Goal: Task Accomplishment & Management: Use online tool/utility

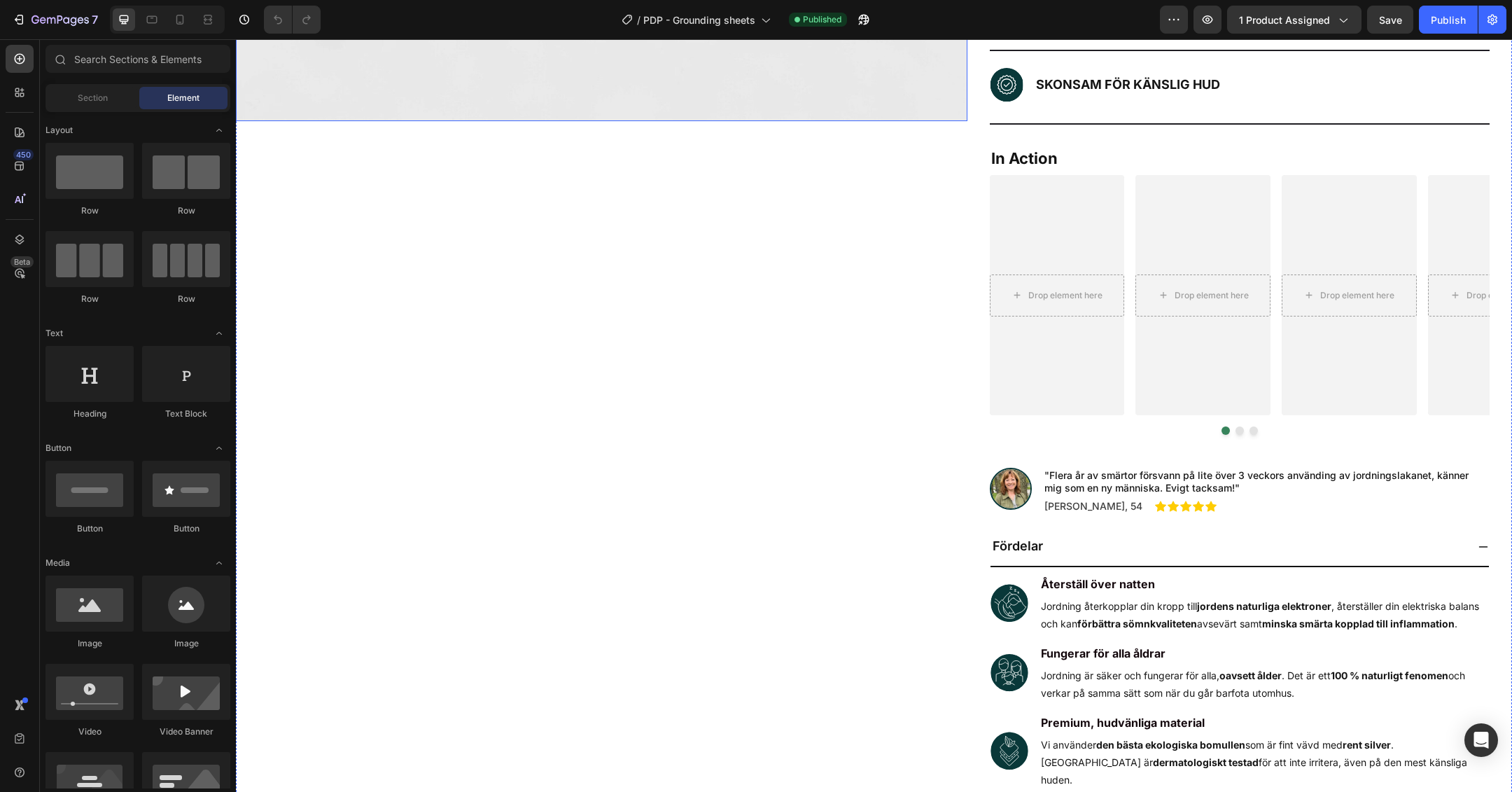
scroll to position [712, 0]
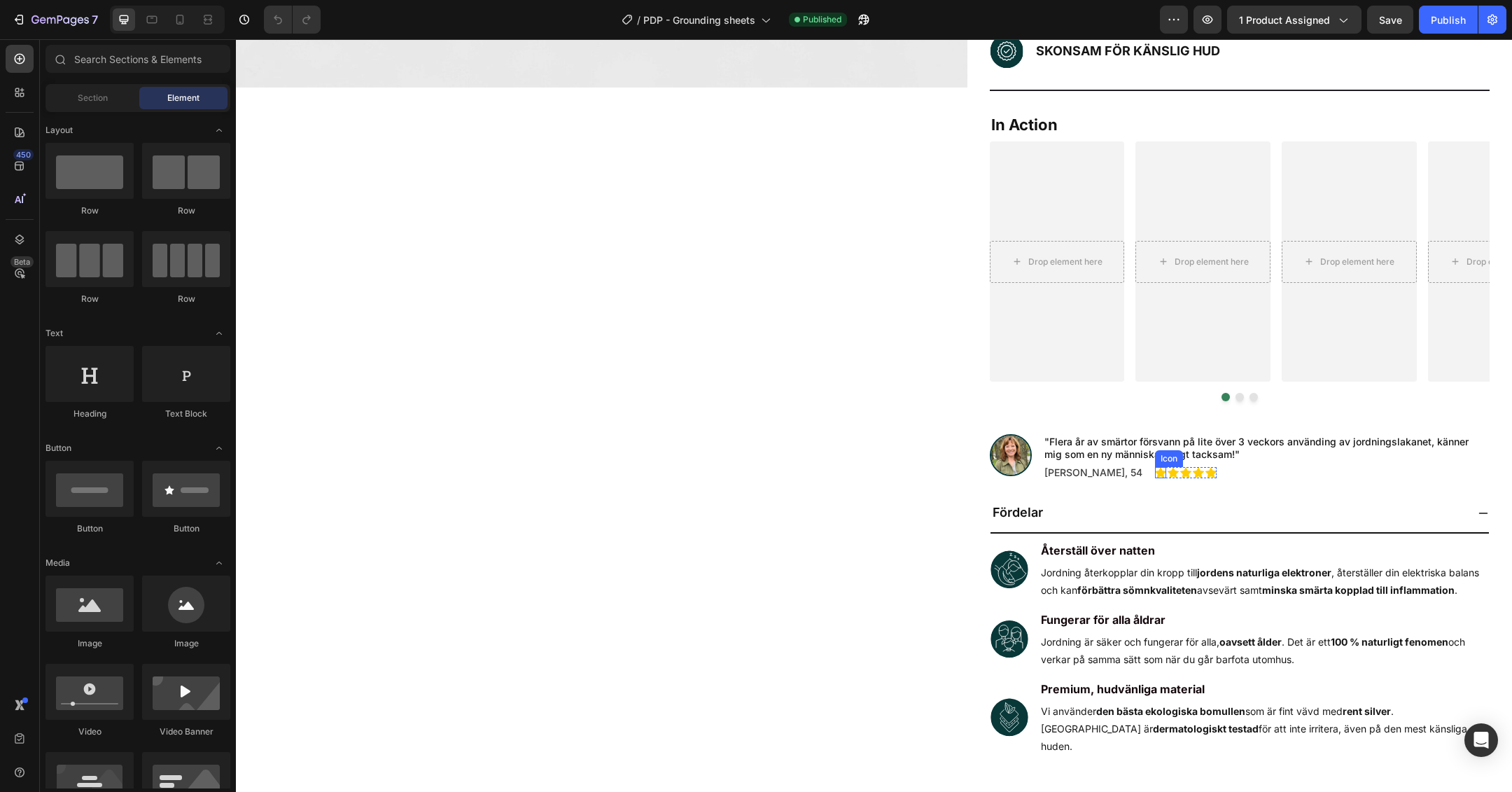
click at [1155, 470] on icon at bounding box center [1160, 471] width 11 height 11
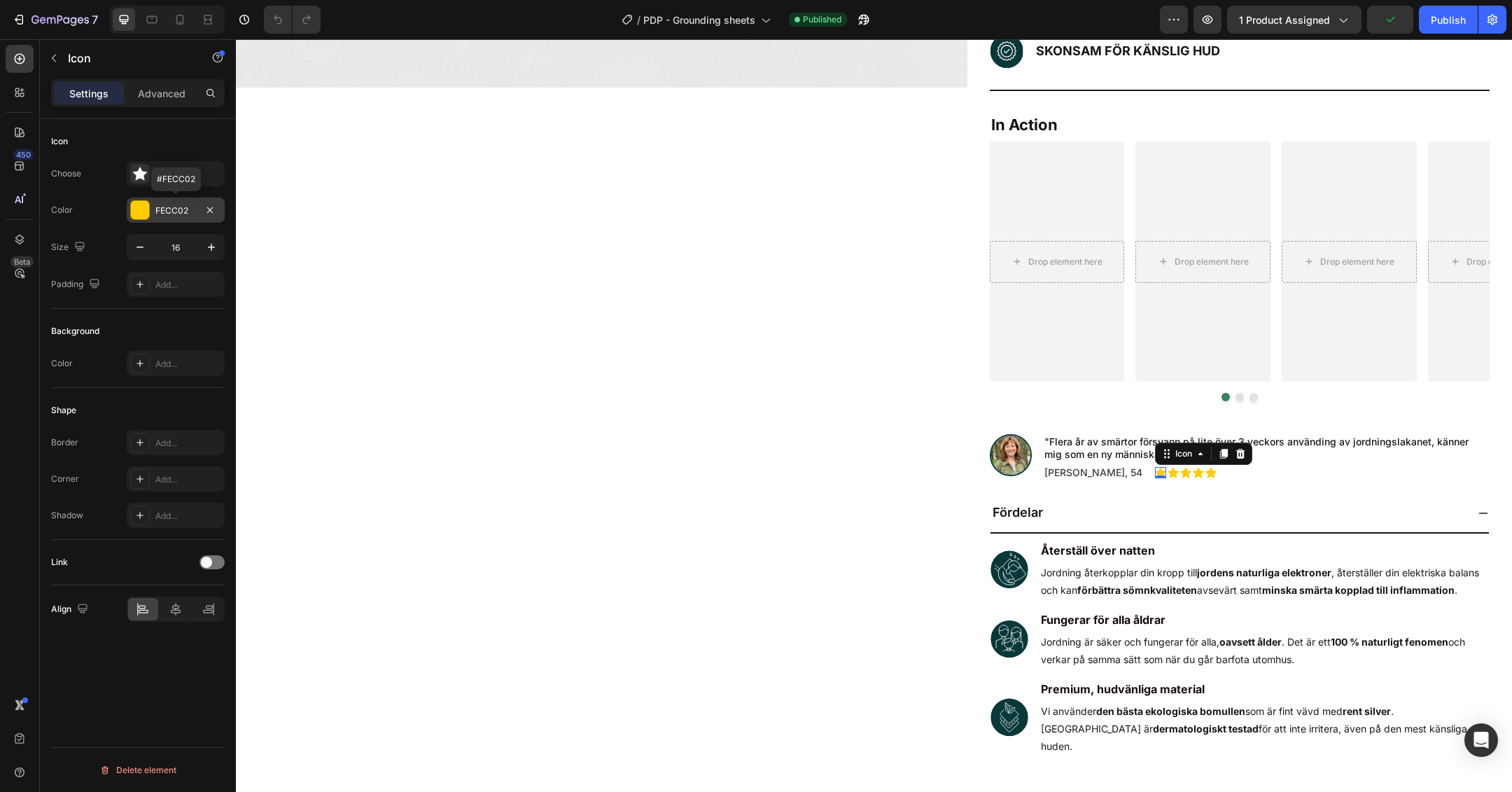
click at [183, 215] on div "FECC02" at bounding box center [176, 210] width 41 height 13
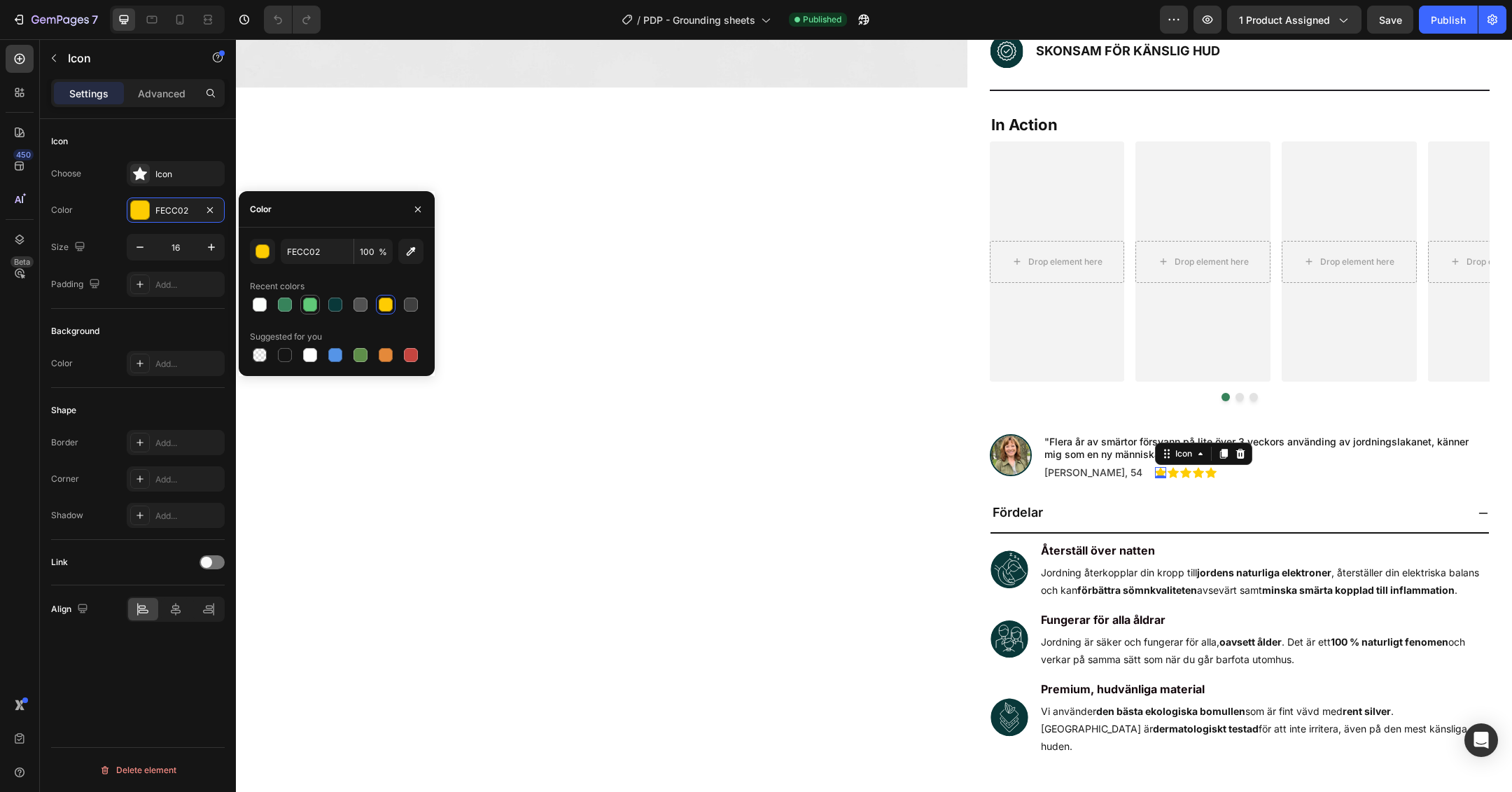
click at [318, 309] on div at bounding box center [310, 304] width 17 height 17
type input "60C978"
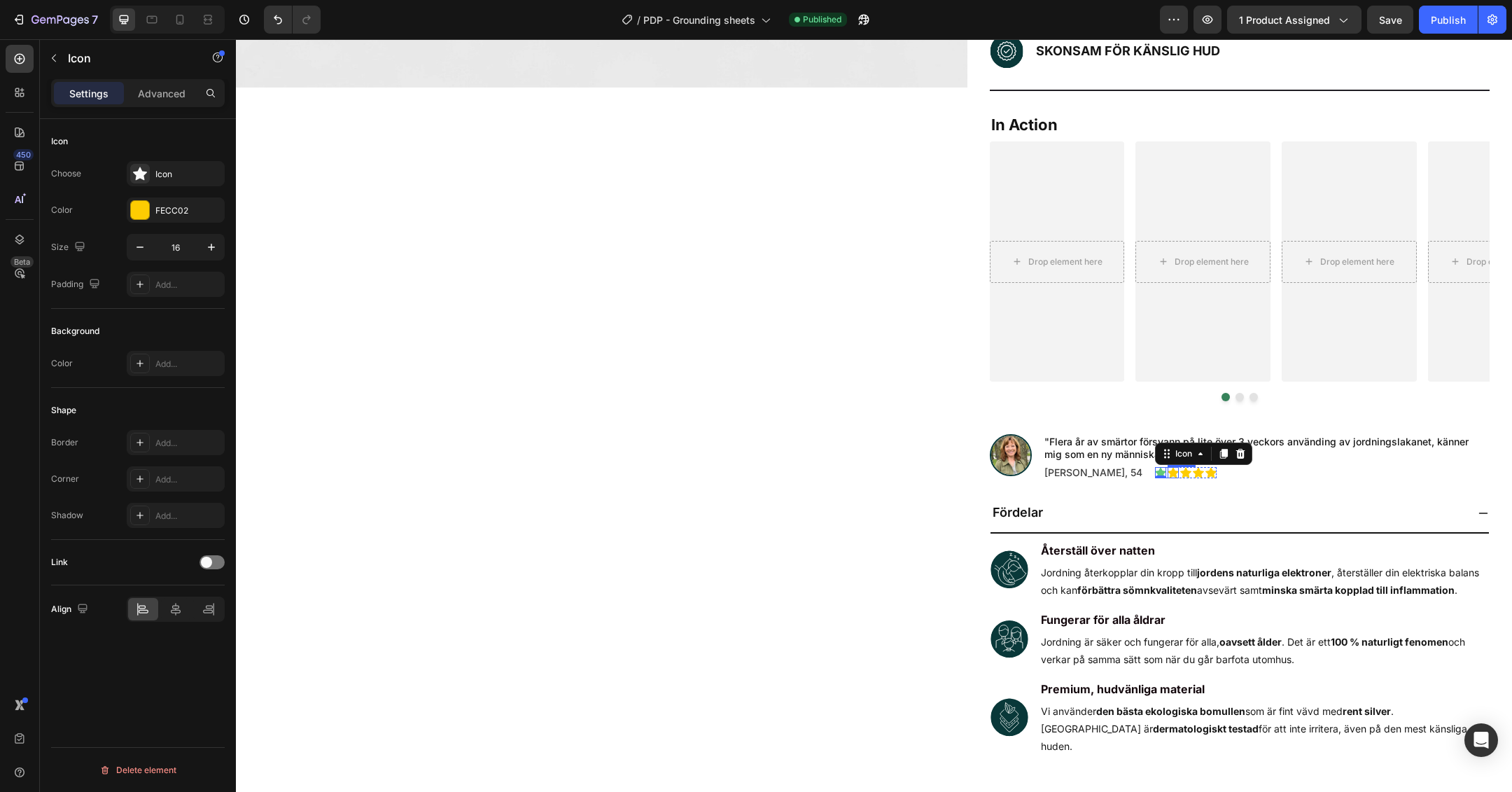
click at [1167, 469] on icon at bounding box center [1172, 471] width 11 height 11
click at [166, 206] on div "FECC02" at bounding box center [176, 210] width 41 height 13
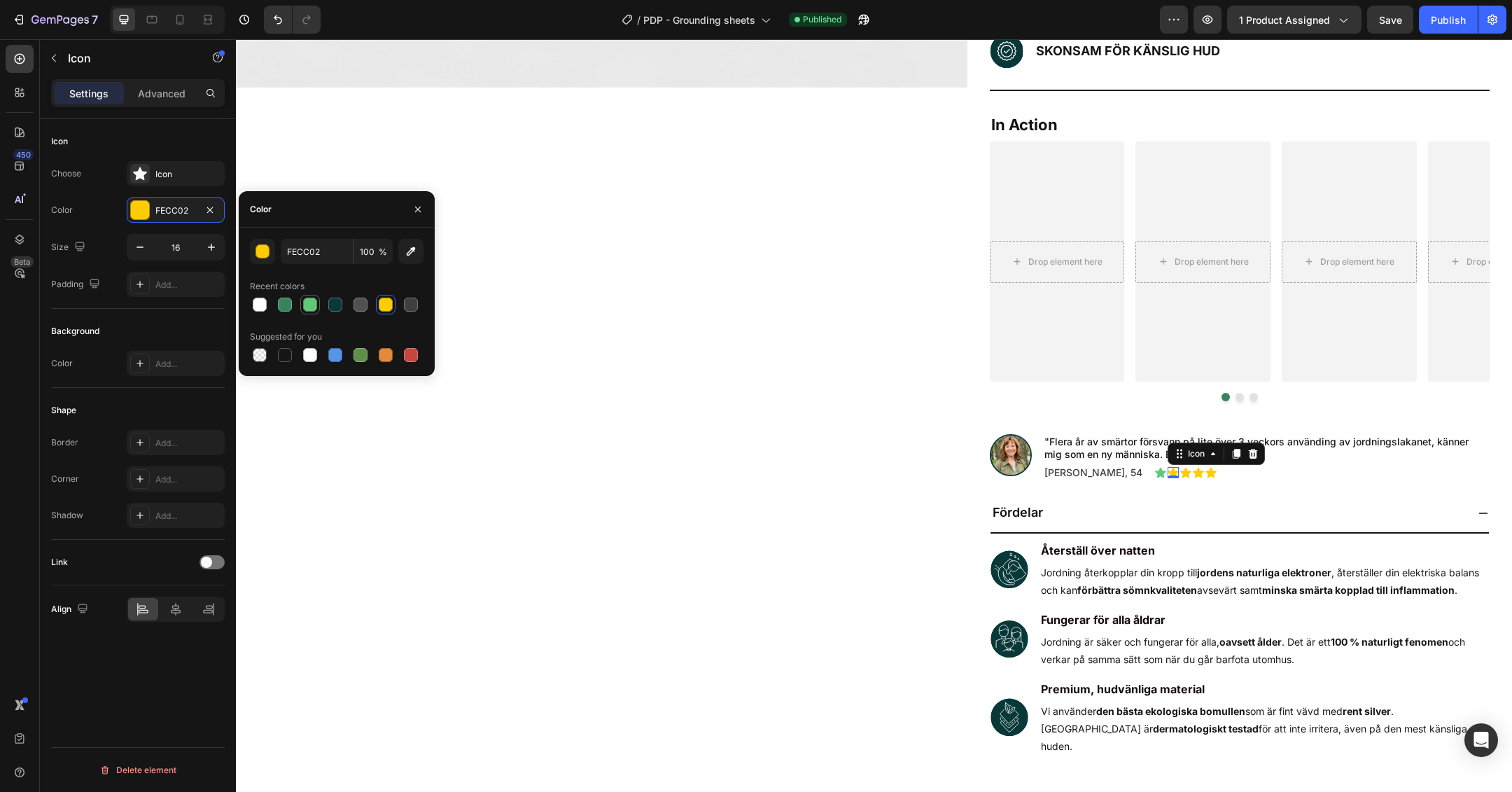
click at [313, 304] on div at bounding box center [310, 304] width 14 height 14
type input "60C978"
click at [1180, 475] on div "Icon 0" at bounding box center [1185, 471] width 11 height 11
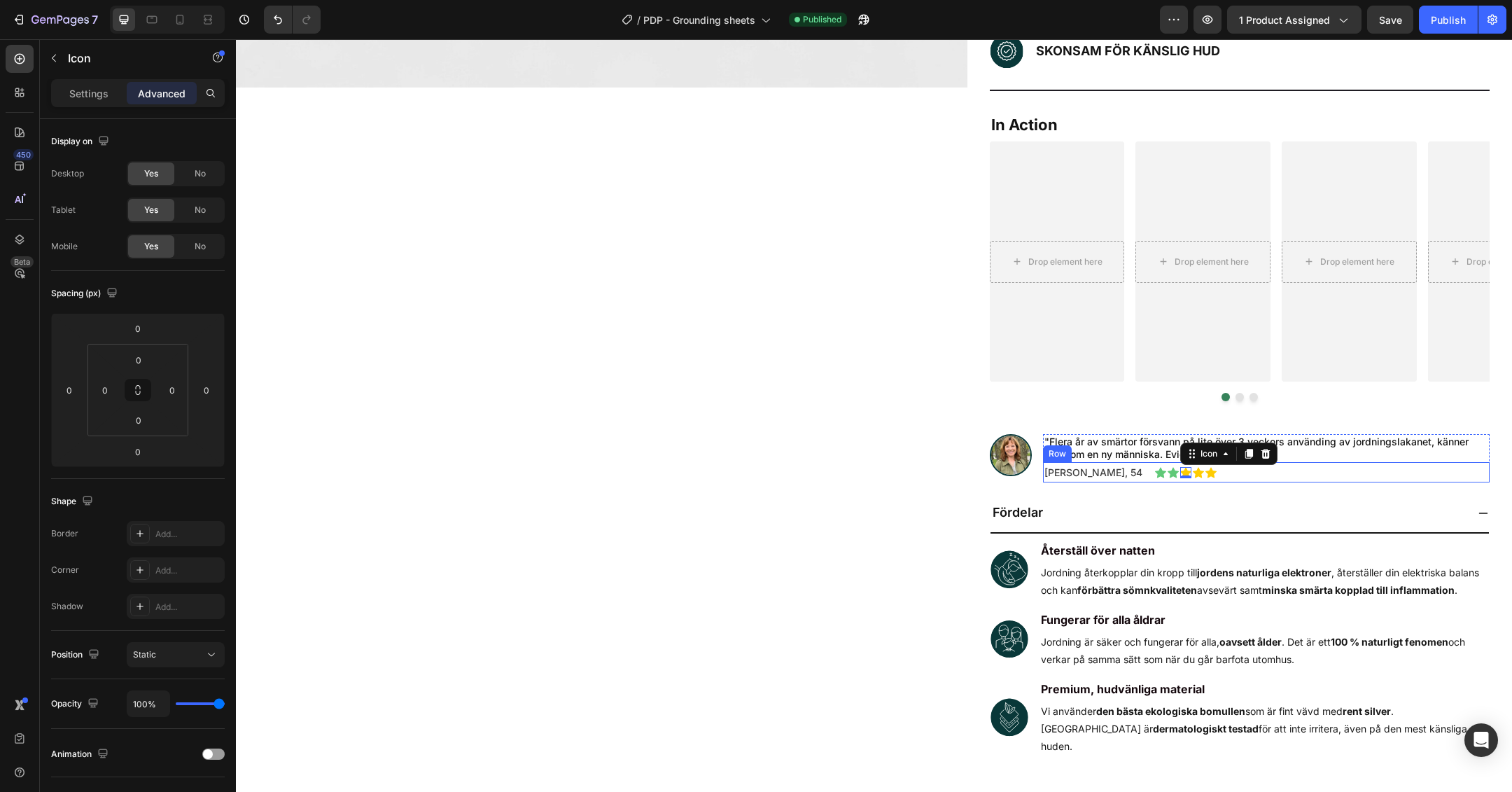
click at [1218, 475] on div "[PERSON_NAME], 54 Text Block Icon Icon Icon 0 Icon Icon Icon List Row" at bounding box center [1266, 471] width 446 height 20
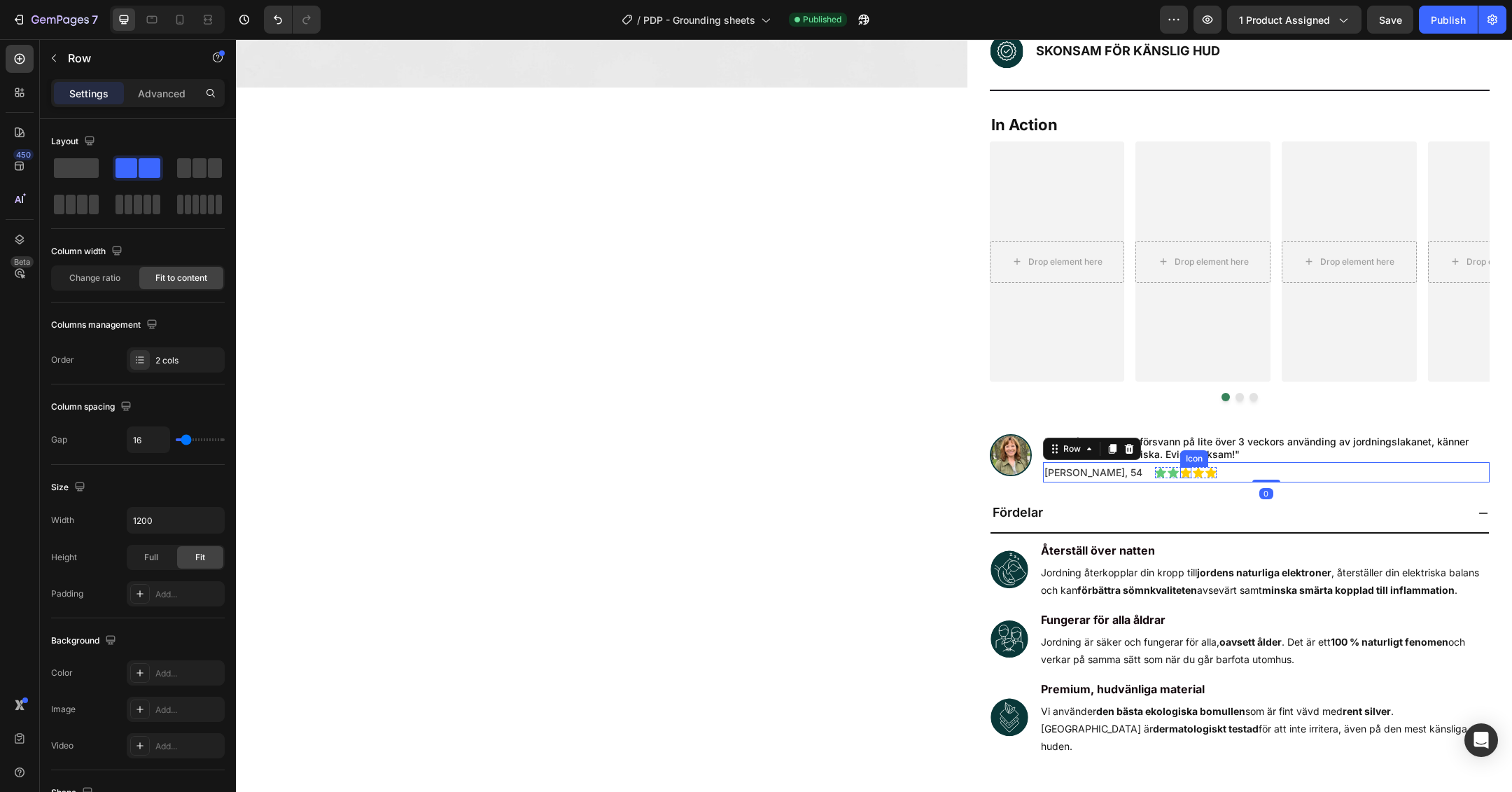
click at [1180, 473] on icon at bounding box center [1185, 471] width 11 height 11
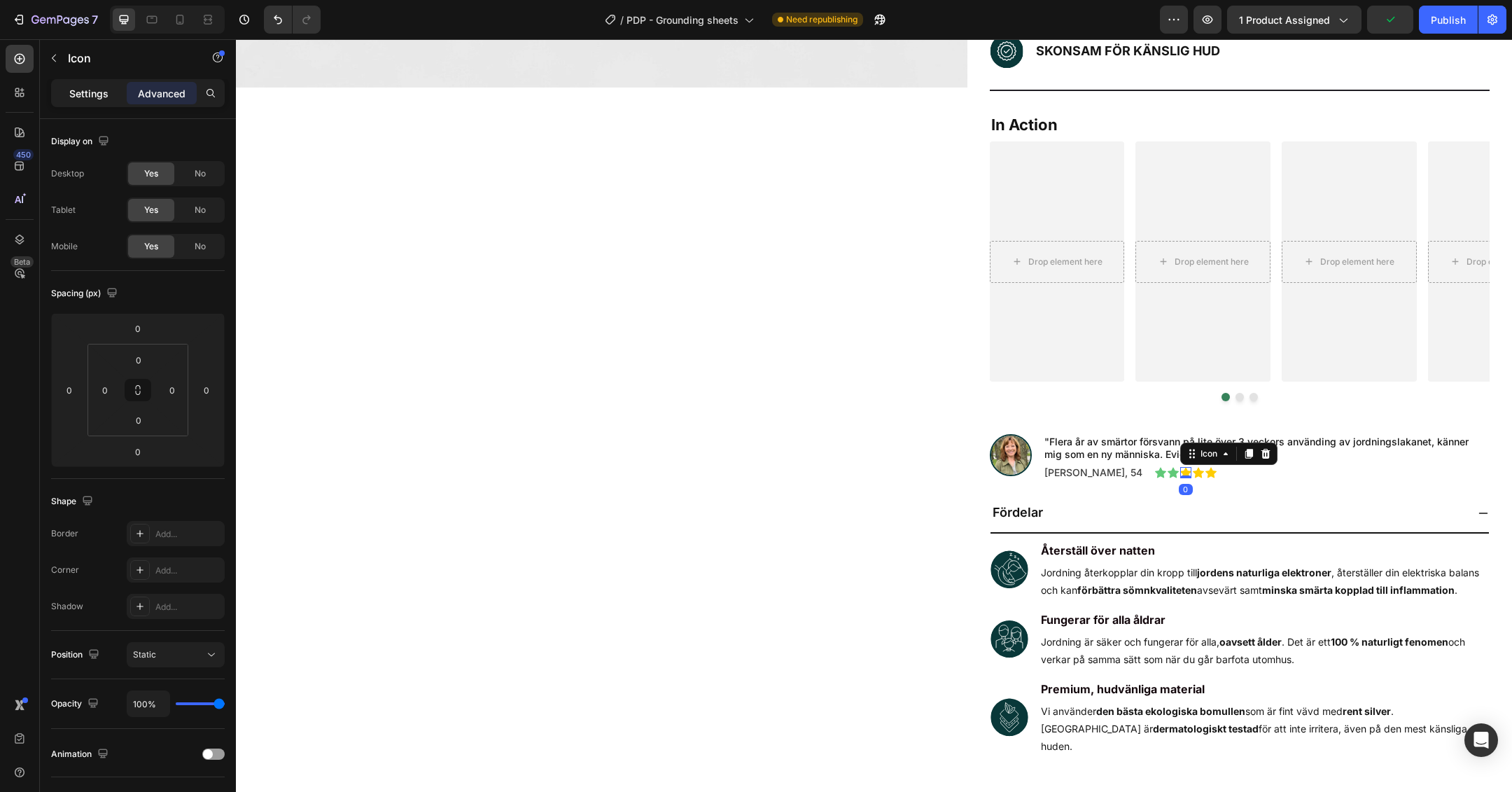
click at [86, 90] on p "Settings" at bounding box center [89, 93] width 39 height 15
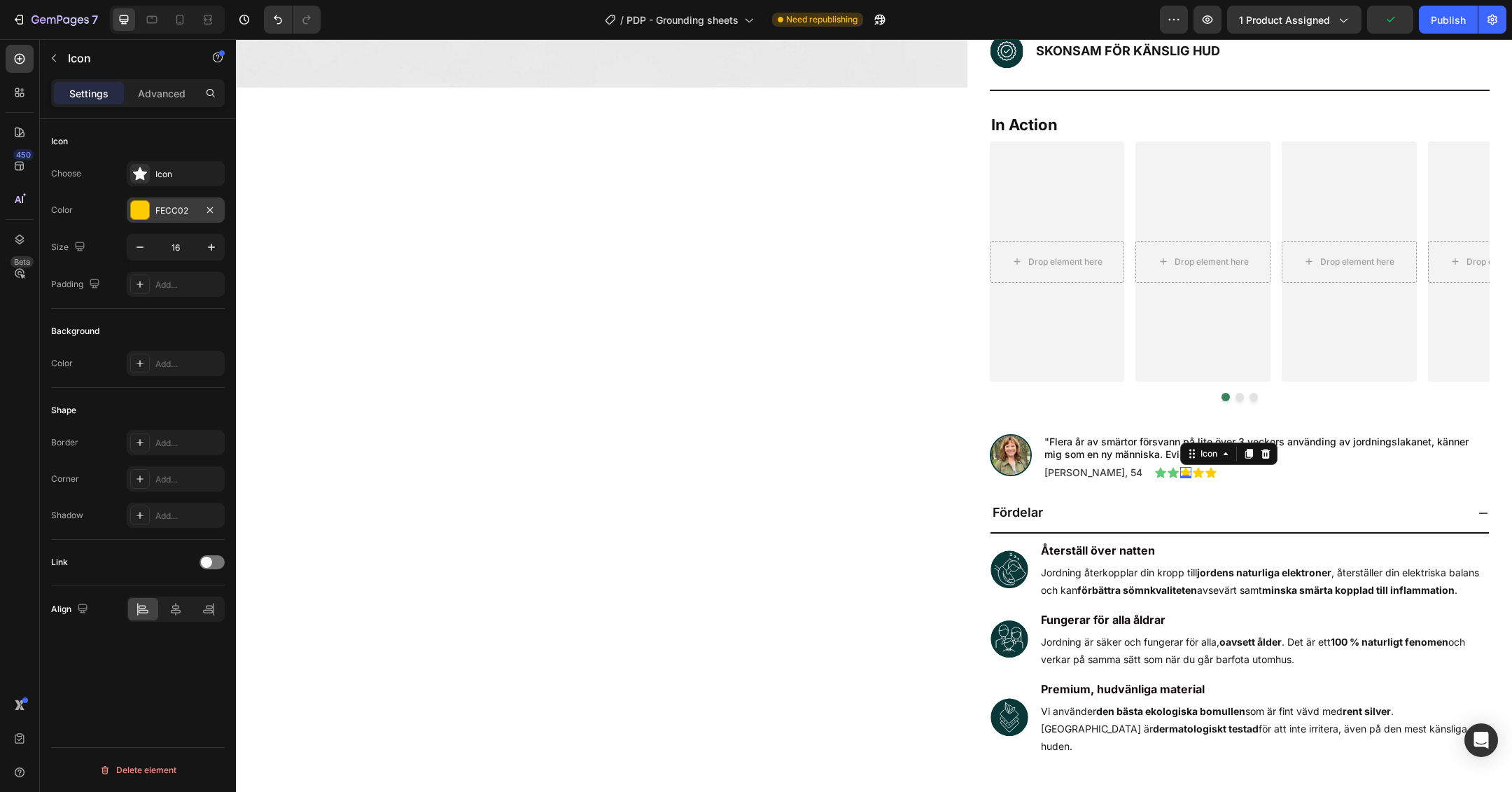
click at [179, 211] on div "FECC02" at bounding box center [176, 210] width 41 height 13
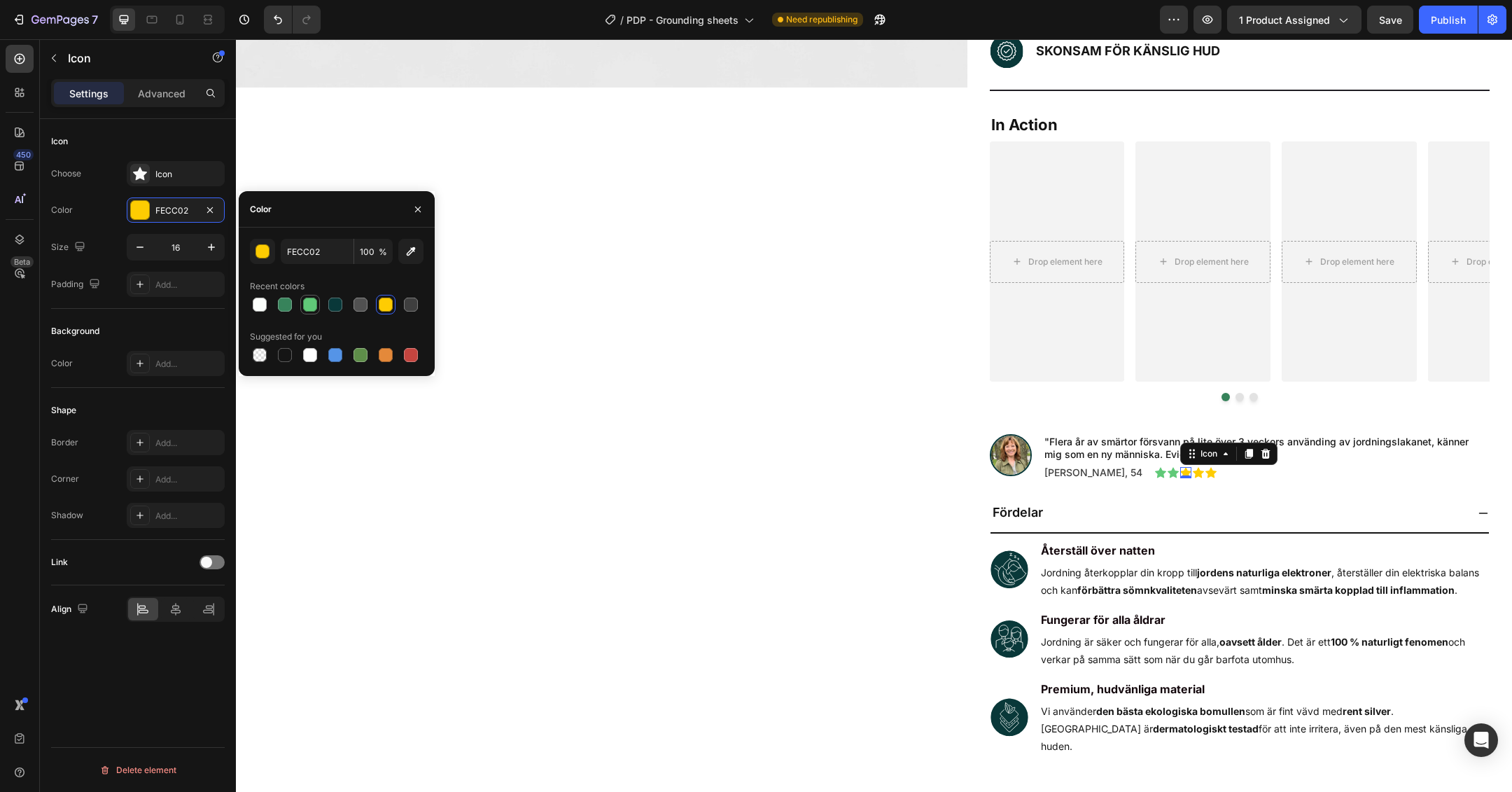
click at [309, 301] on div at bounding box center [310, 304] width 14 height 14
type input "60C978"
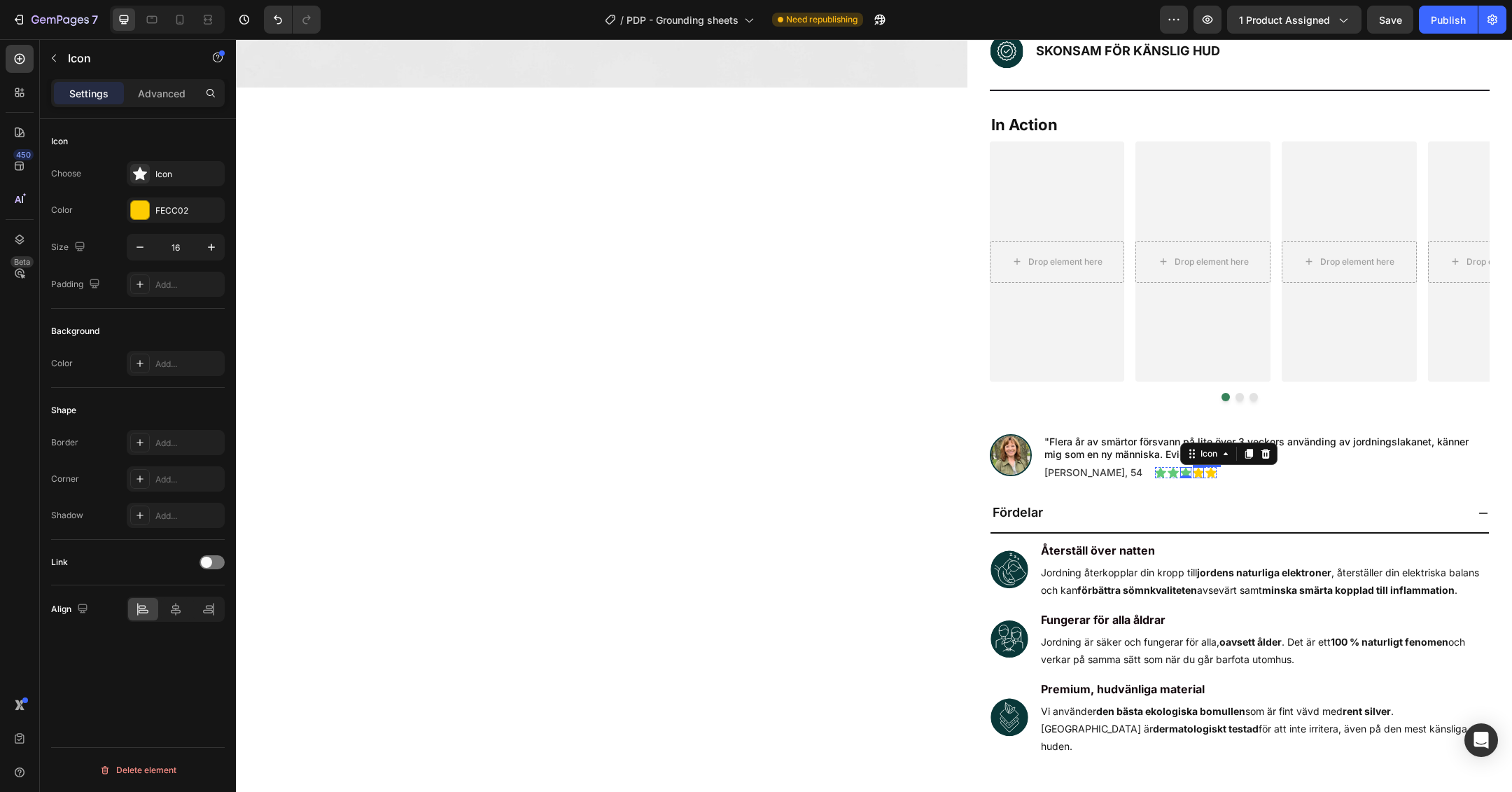
click at [1192, 472] on div "Icon" at bounding box center [1197, 471] width 11 height 11
click at [156, 212] on div "FECC02" at bounding box center [176, 210] width 41 height 13
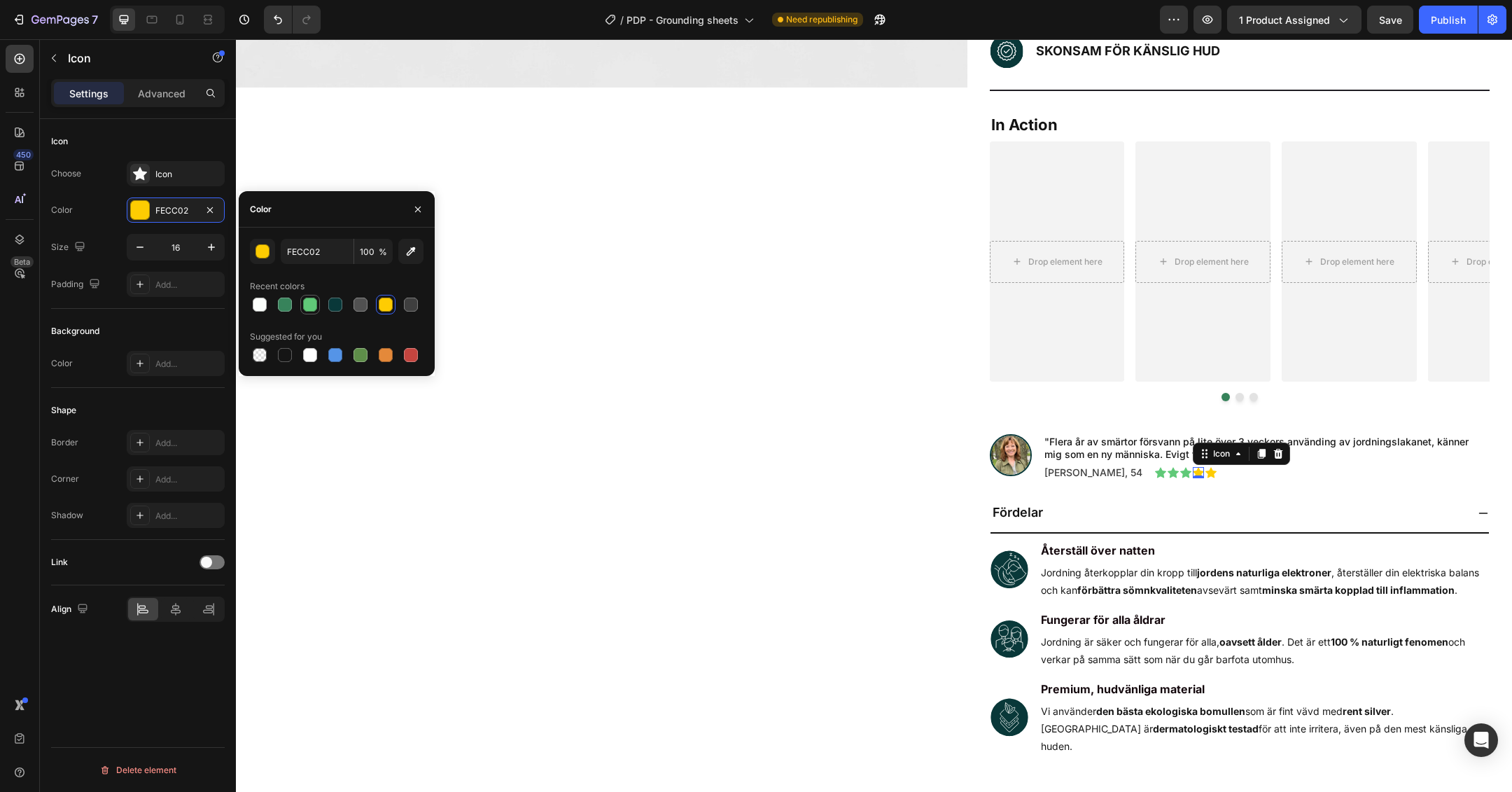
click at [312, 306] on div at bounding box center [310, 304] width 14 height 14
type input "60C978"
click at [1205, 471] on icon at bounding box center [1210, 471] width 11 height 11
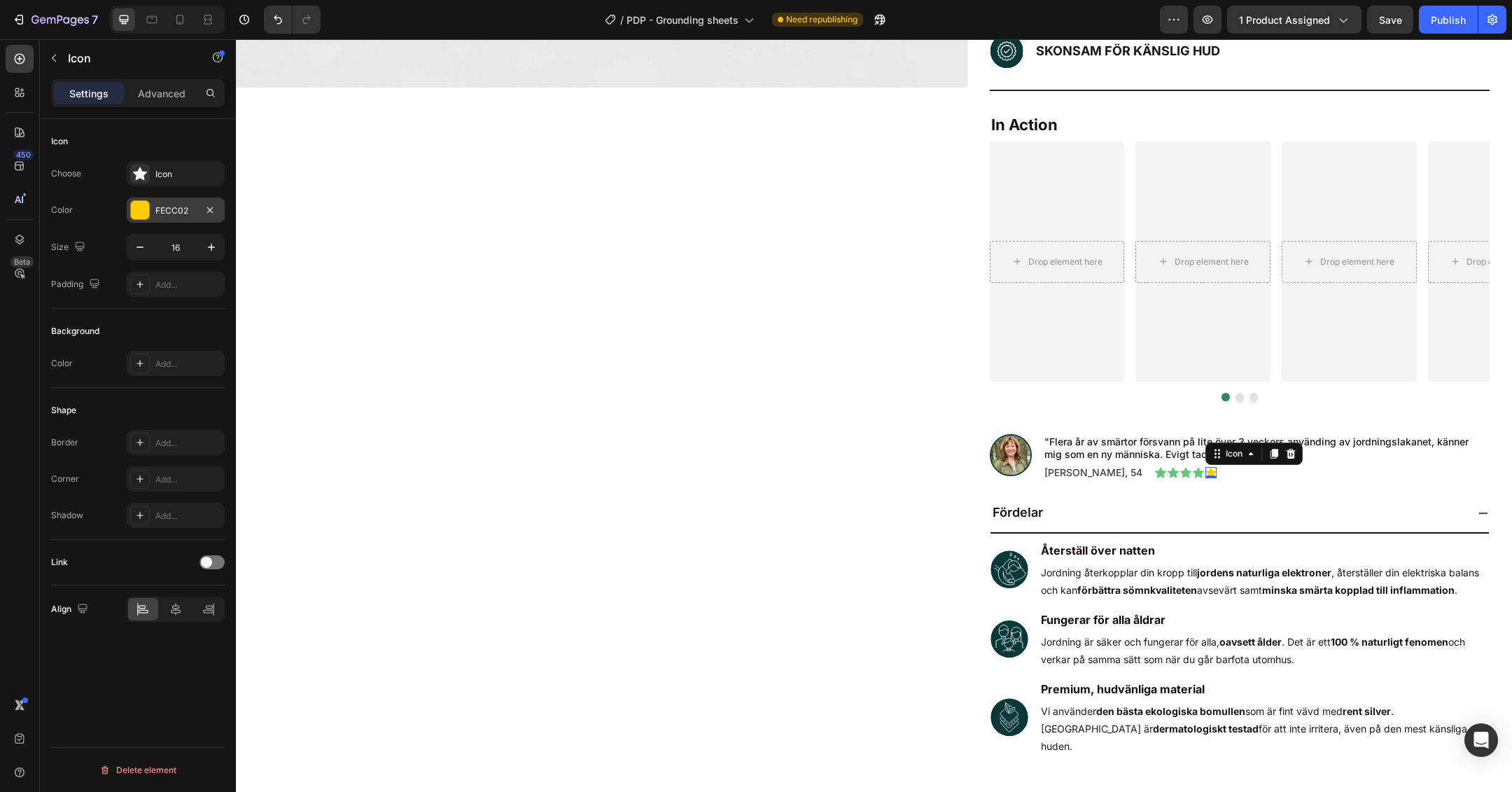
click at [169, 212] on div "FECC02" at bounding box center [176, 210] width 41 height 13
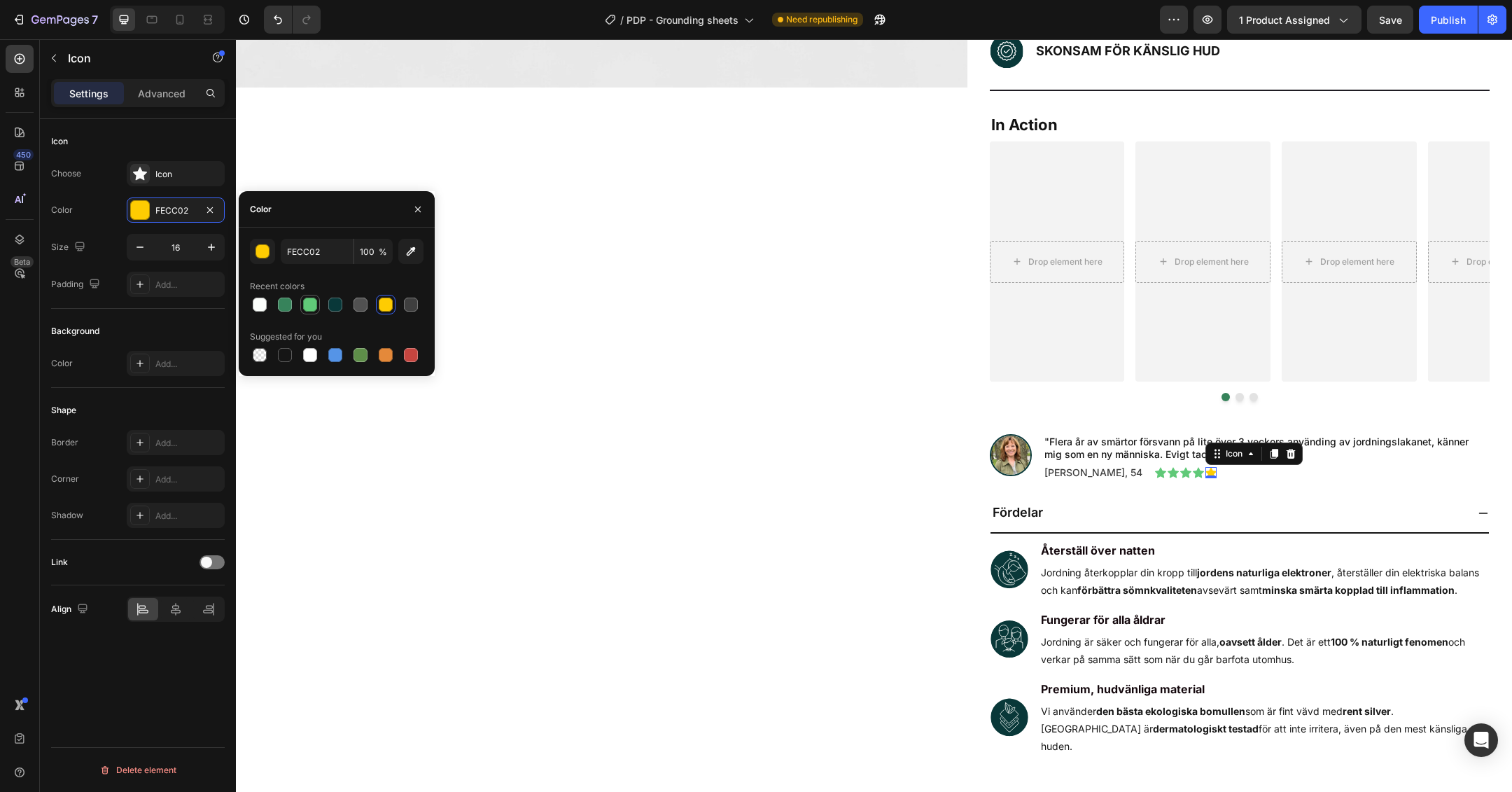
click at [313, 308] on div at bounding box center [310, 304] width 14 height 14
type input "60C978"
click at [870, 367] on div "Product Images" at bounding box center [601, 139] width 732 height 1566
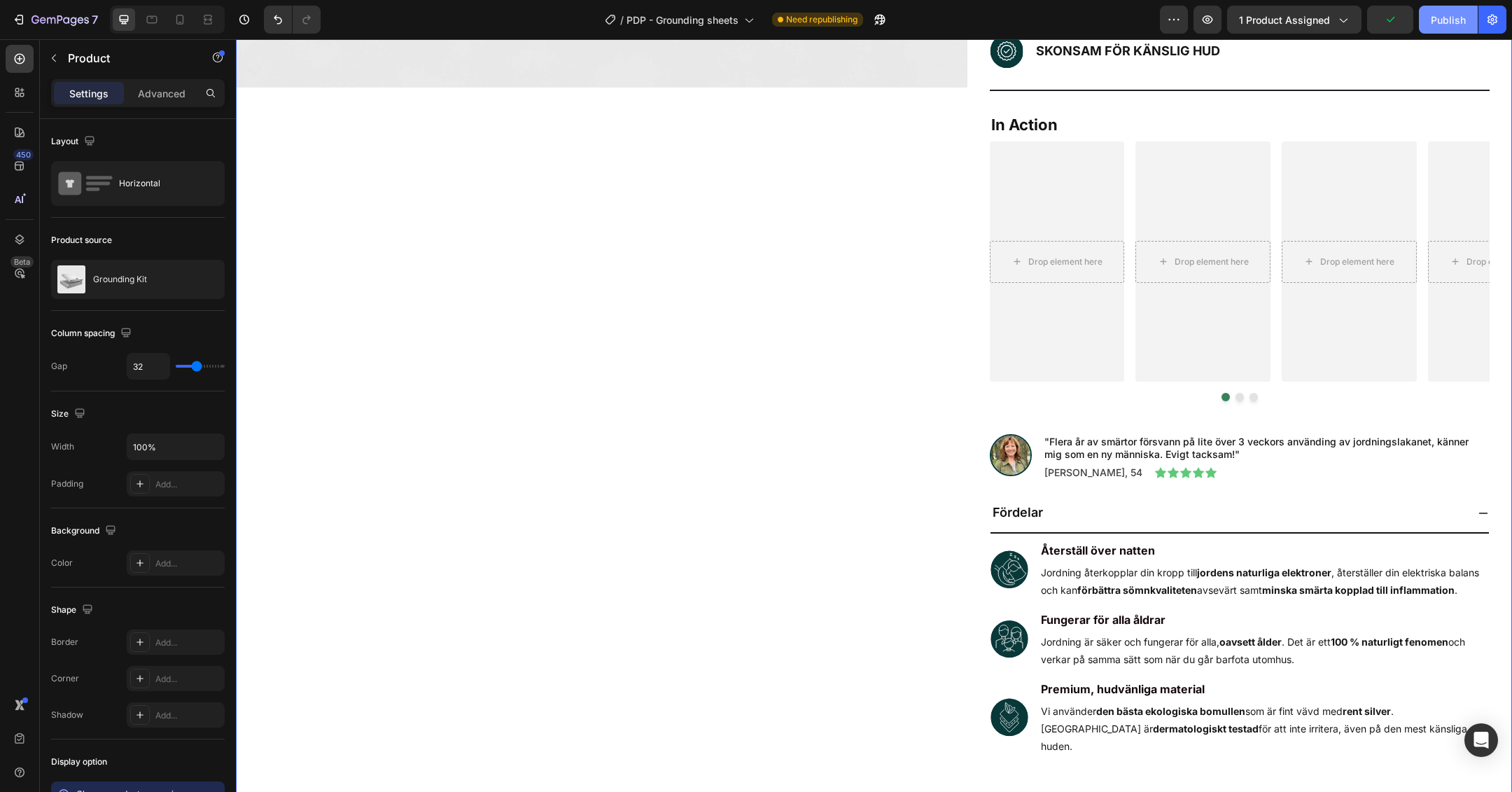
click at [1445, 21] on div "Publish" at bounding box center [1449, 19] width 35 height 15
click at [177, 19] on icon at bounding box center [179, 19] width 14 height 14
type input "0"
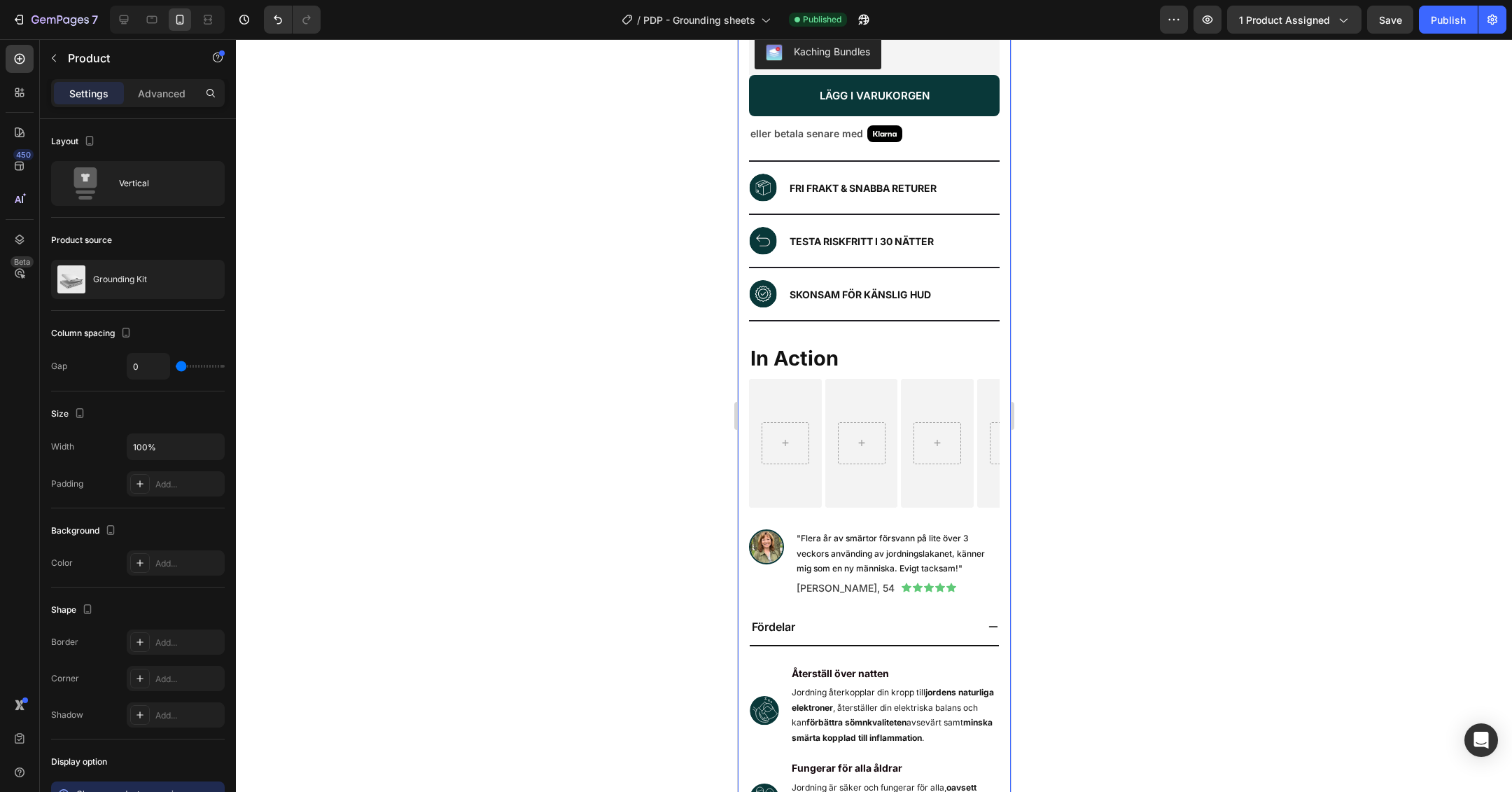
scroll to position [649, 0]
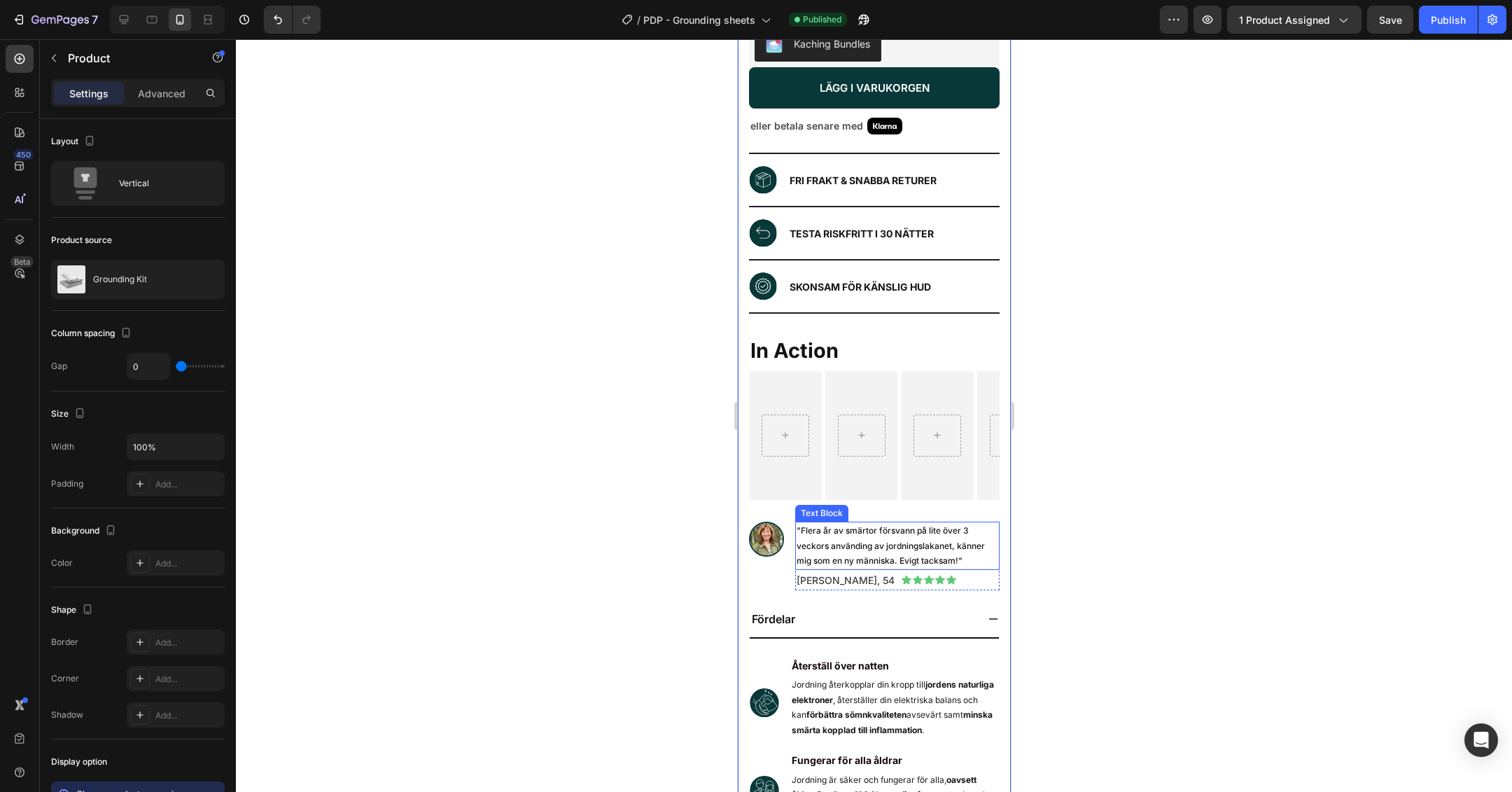
click at [914, 530] on p ""Flera år av smärtor försvann på lite över 3 veckors använding av jordningslaka…" at bounding box center [896, 546] width 202 height 46
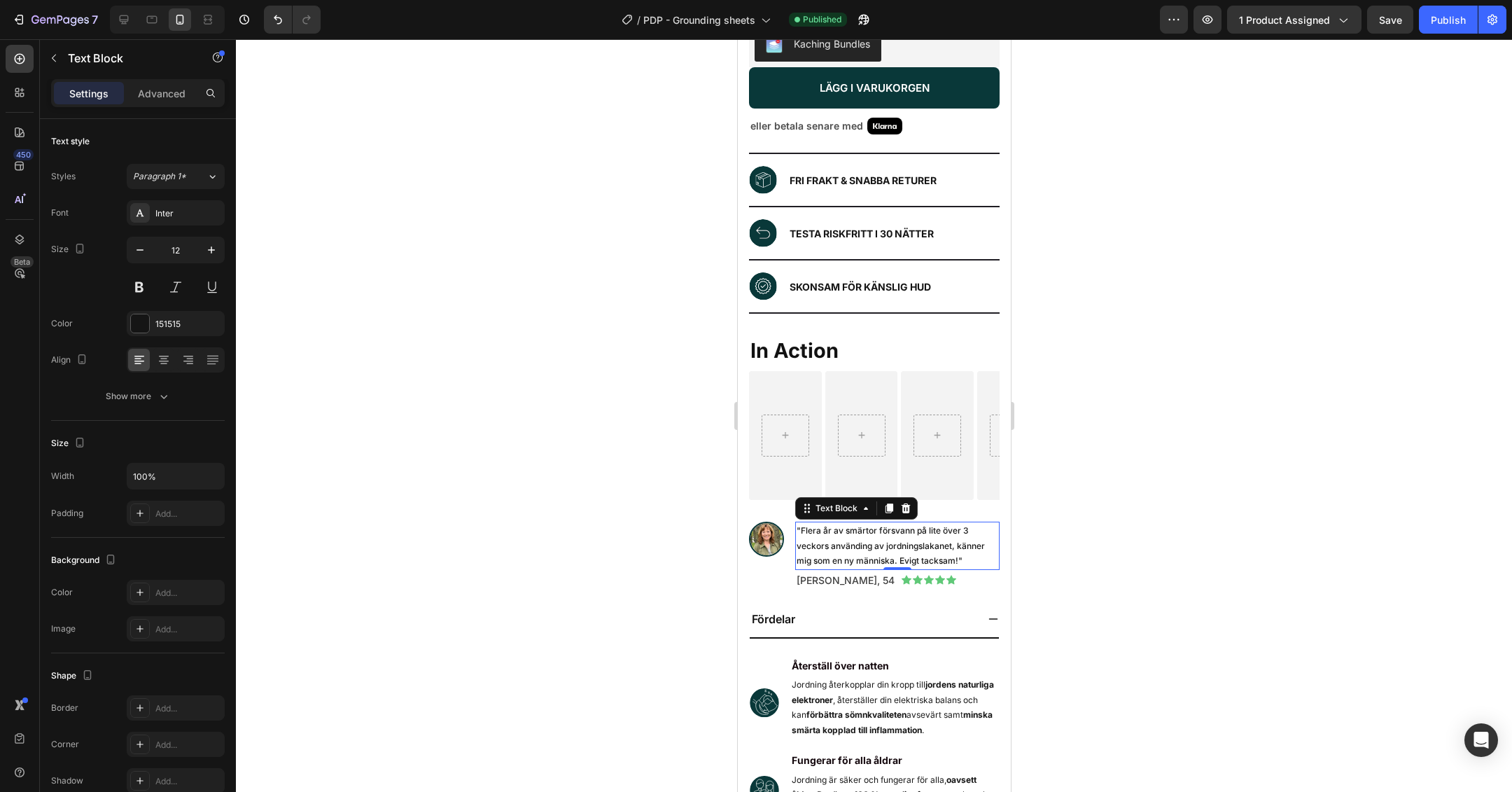
click at [1093, 481] on div at bounding box center [874, 415] width 1276 height 752
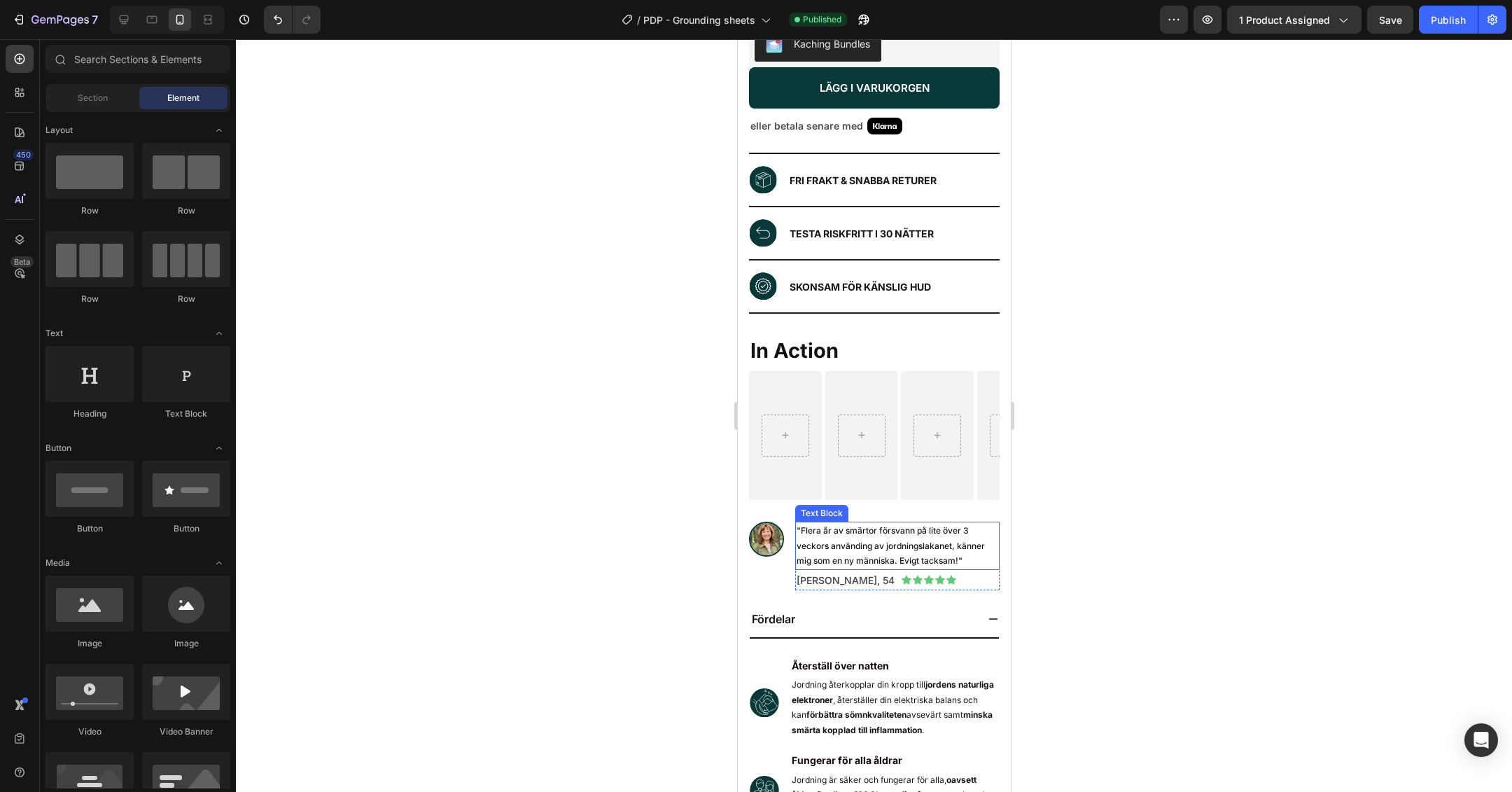
click at [933, 528] on p ""Flera år av smärtor försvann på lite över 3 veckors använding av jordningslaka…" at bounding box center [896, 546] width 202 height 46
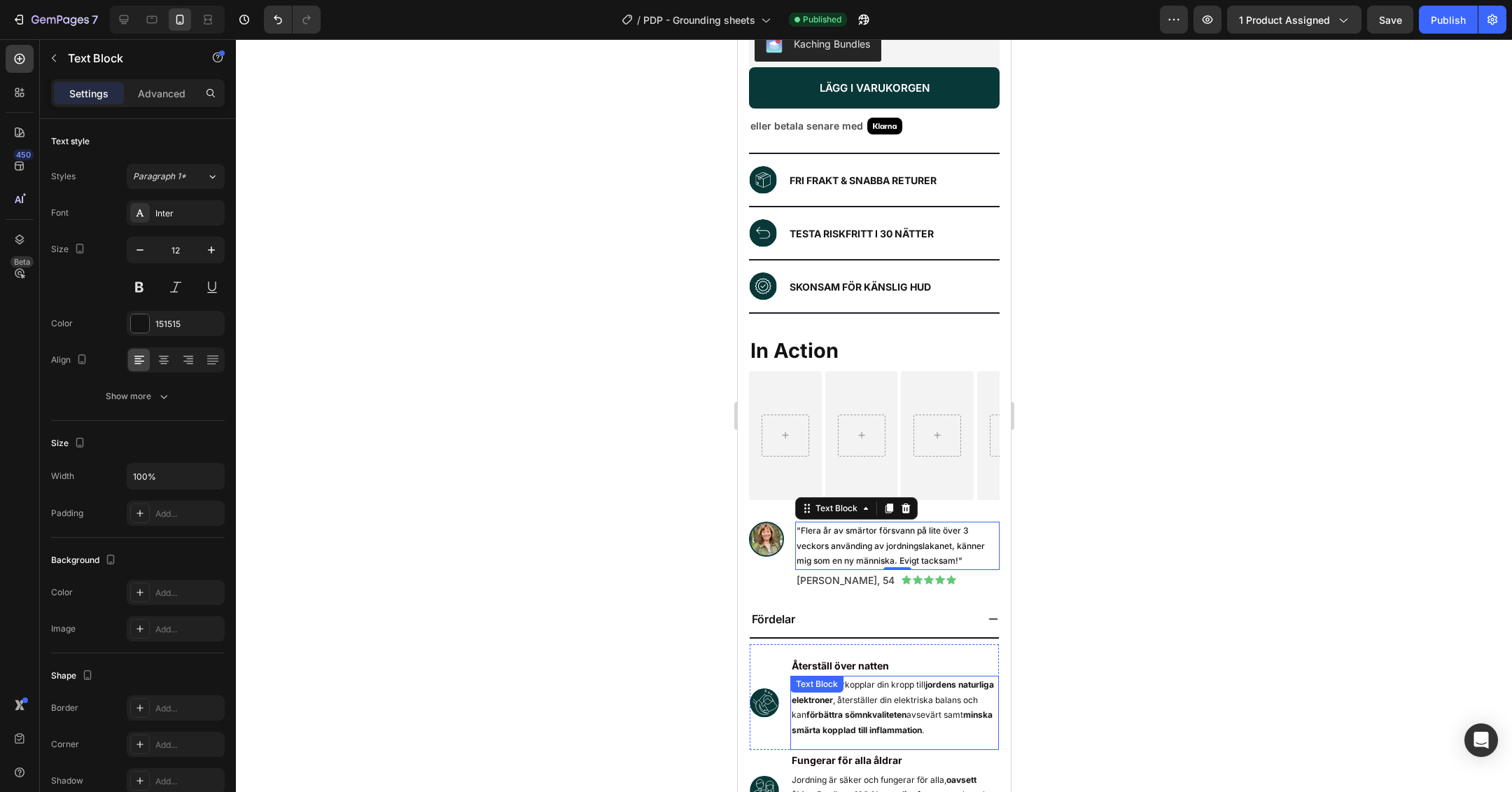
click at [864, 685] on p "Jordning återkopplar din kropp till jordens naturliga elektroner , återställer …" at bounding box center [893, 707] width 206 height 60
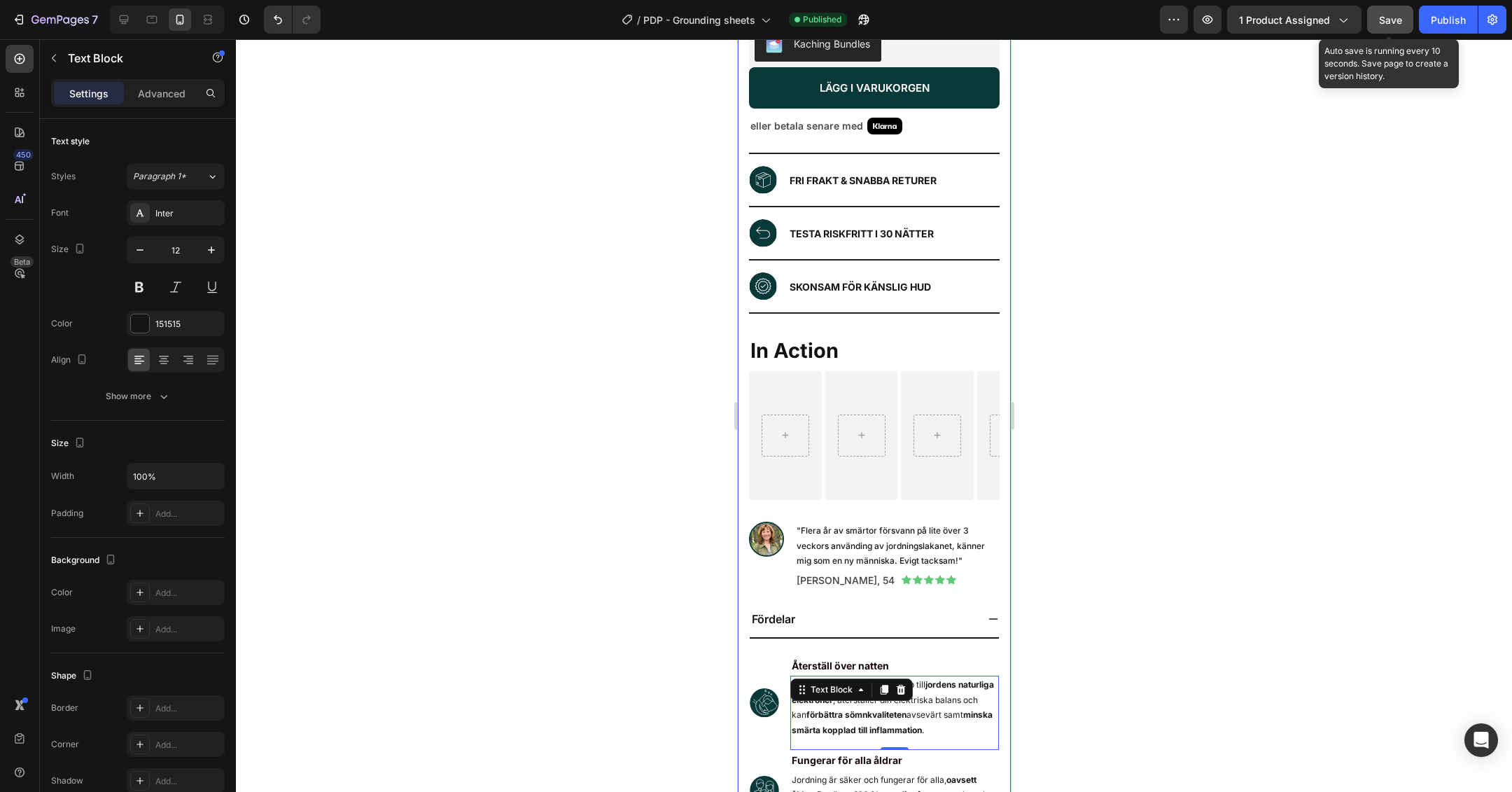
click at [1385, 19] on span "Save" at bounding box center [1390, 19] width 23 height 12
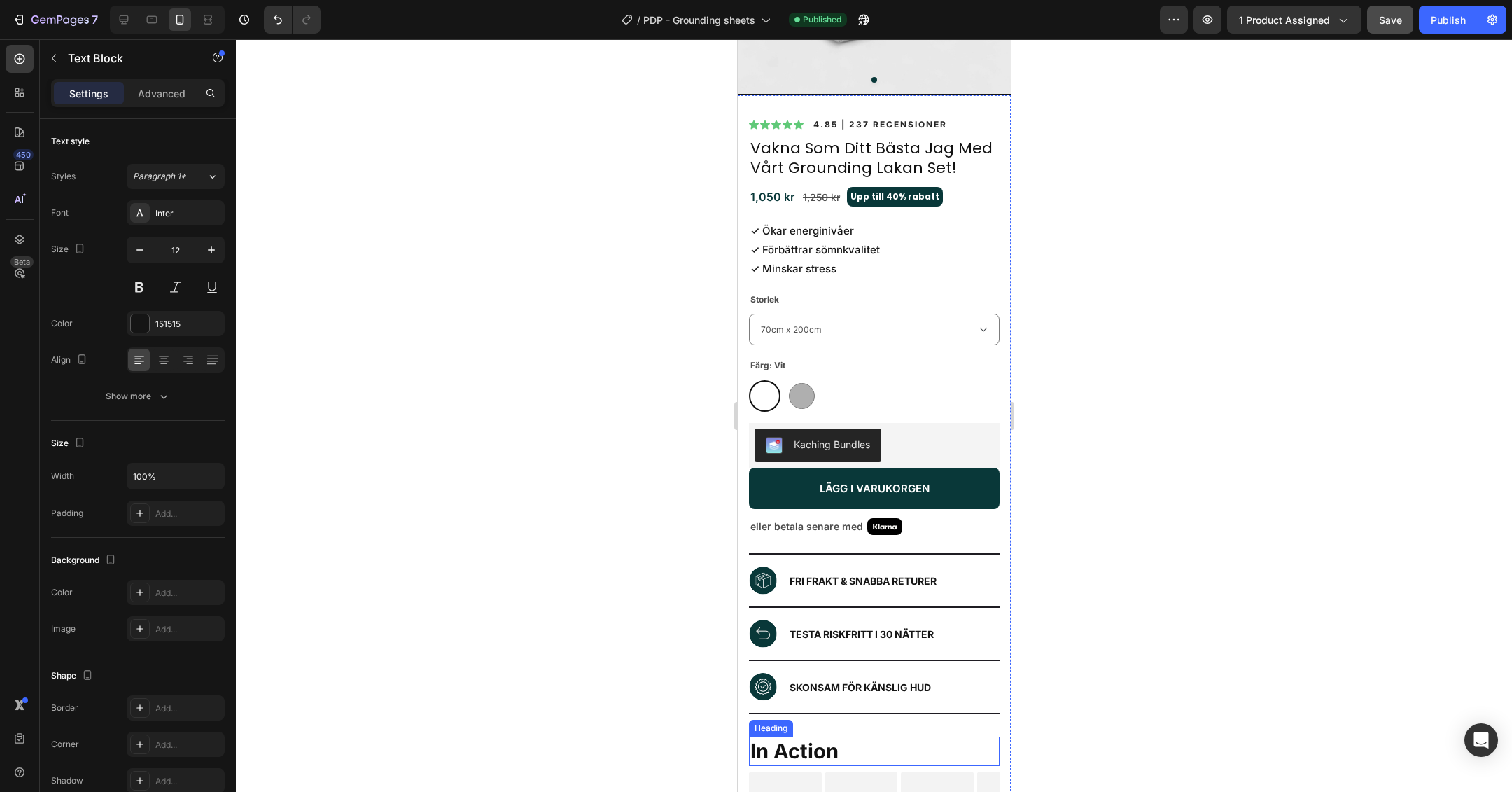
scroll to position [0, 0]
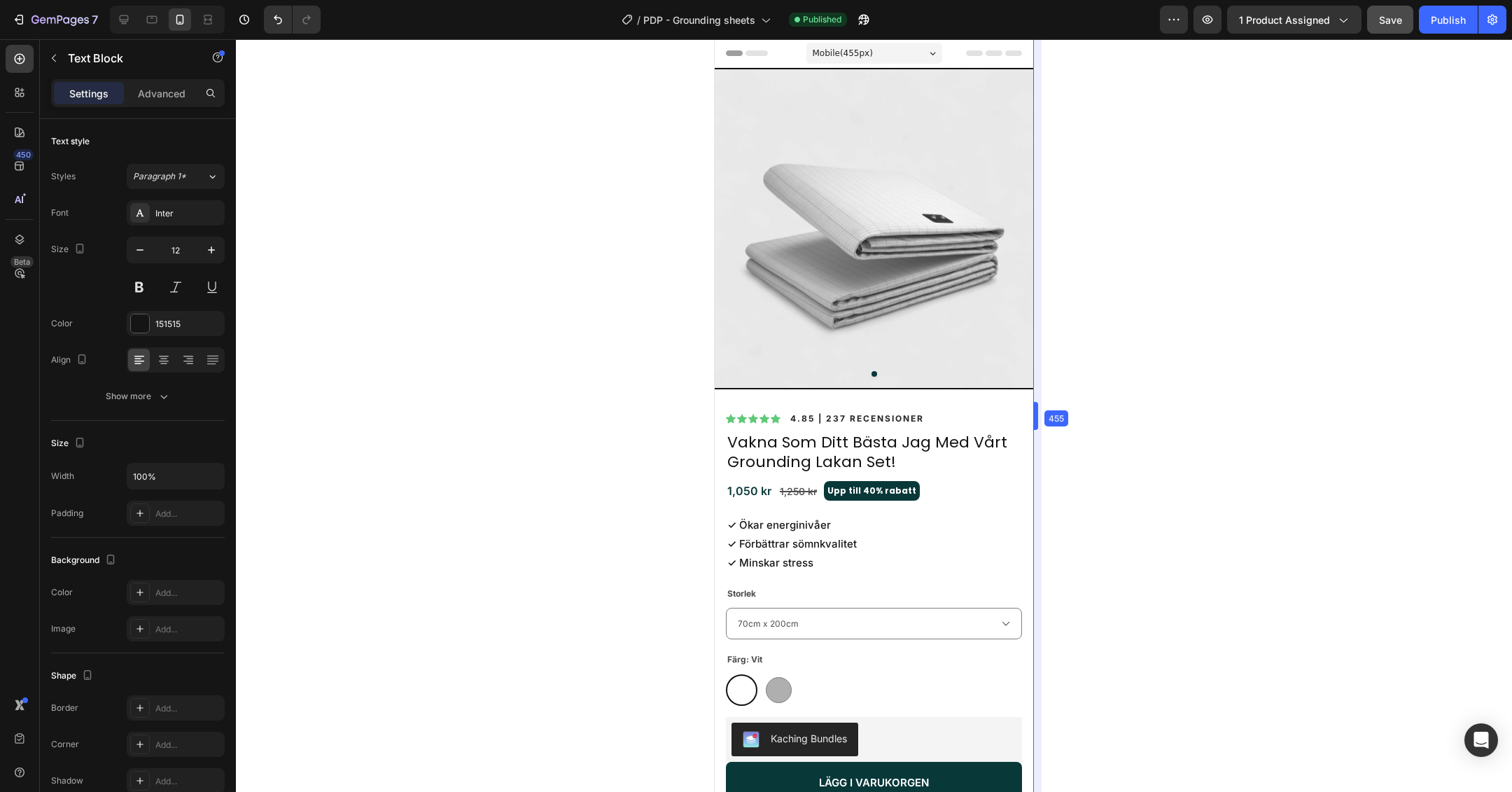
drag, startPoint x: 1012, startPoint y: 408, endPoint x: 1056, endPoint y: 404, distance: 44.2
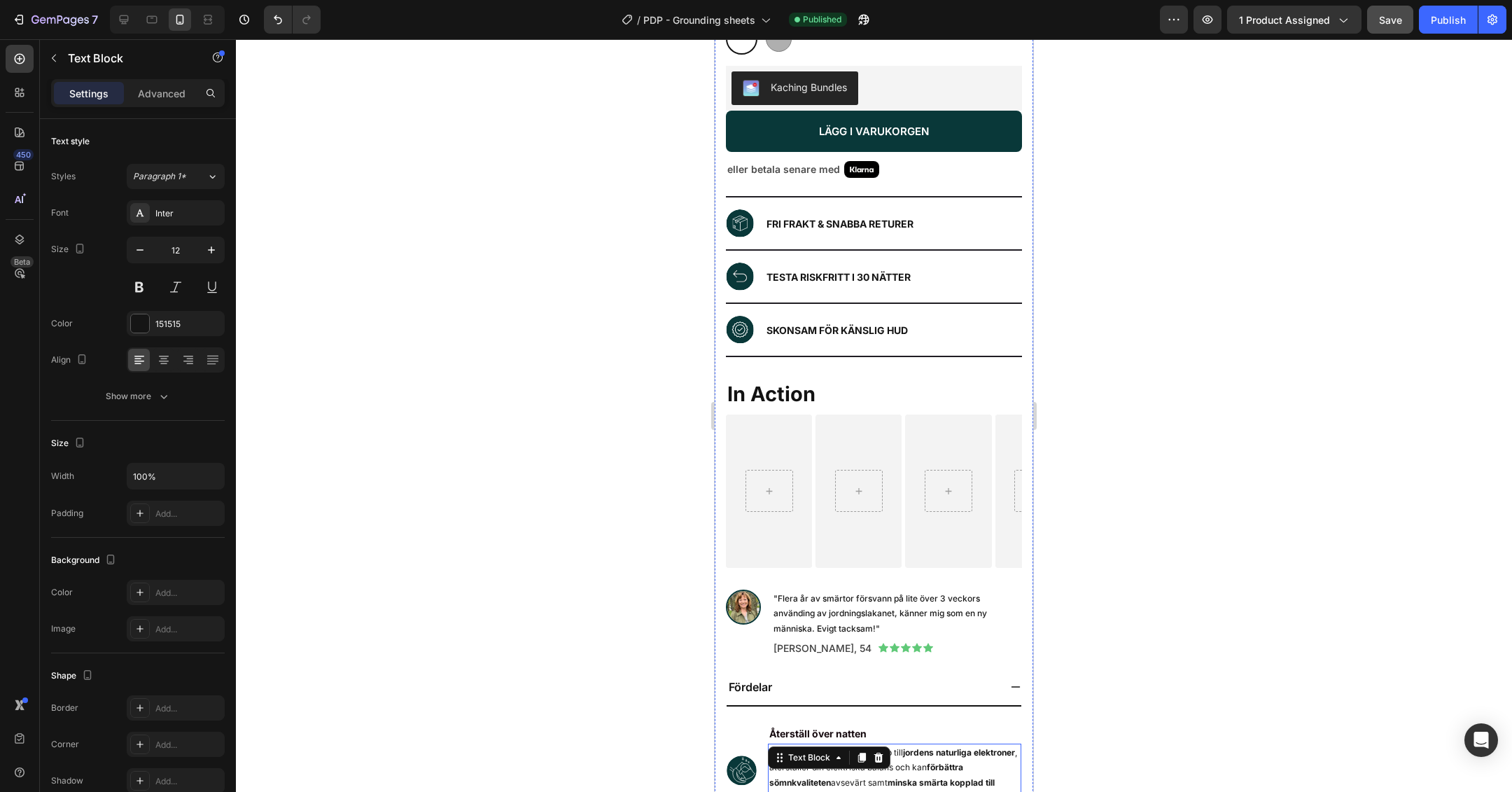
scroll to position [841, 0]
